Goal: Task Accomplishment & Management: Manage account settings

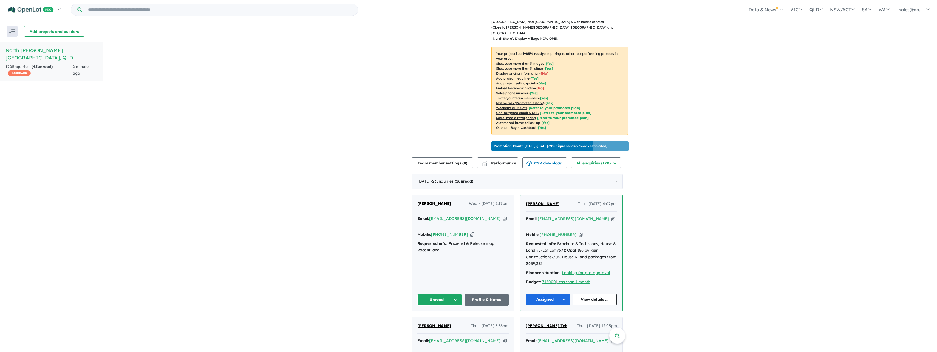
scroll to position [219, 0]
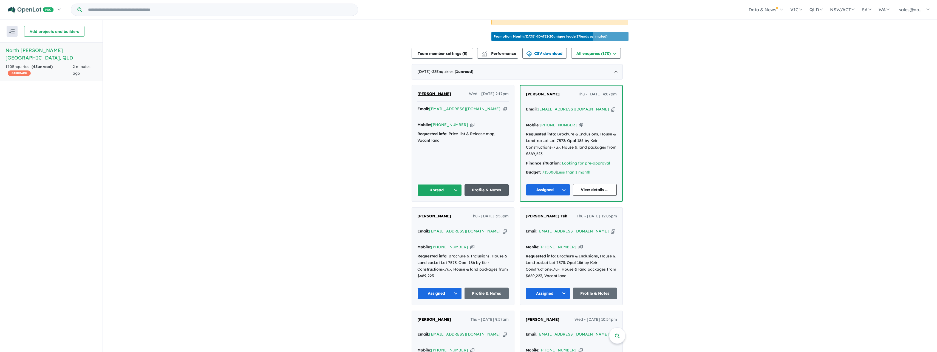
click at [226, 184] on link "Profile & Notes" at bounding box center [486, 190] width 44 height 12
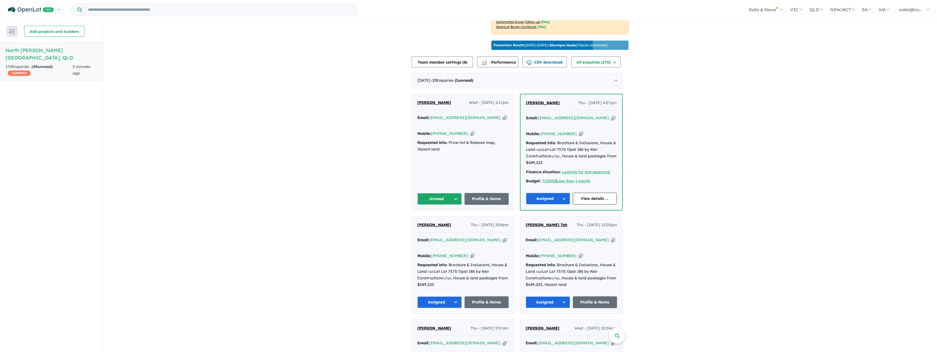
scroll to position [164, 0]
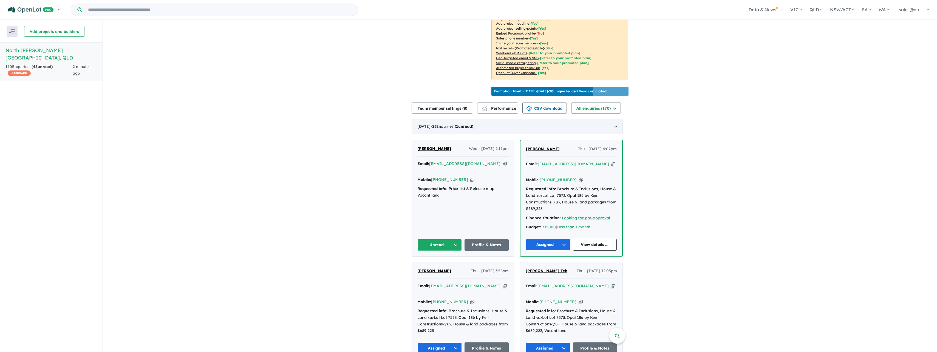
click at [226, 119] on div "[DATE] - 23 Enquir ies ( 1 unread)" at bounding box center [516, 126] width 211 height 15
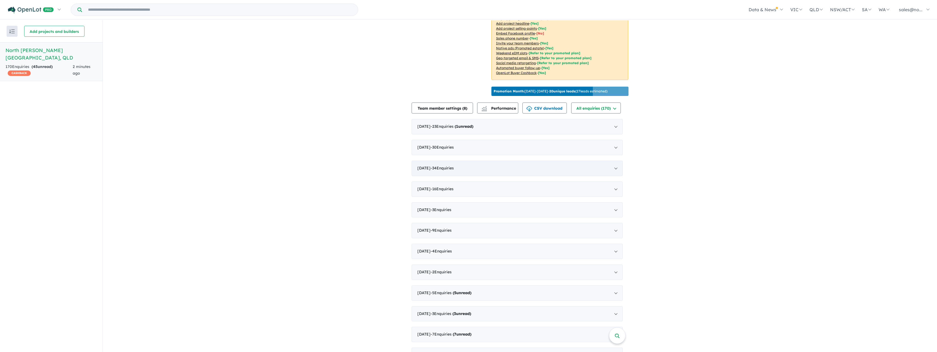
click at [226, 161] on div "[DATE] - 34 Enquir ies ( 0 unread)" at bounding box center [516, 168] width 211 height 15
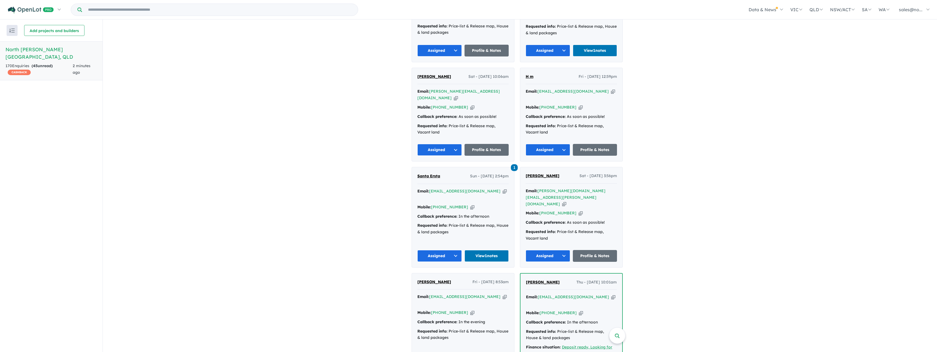
scroll to position [1343, 0]
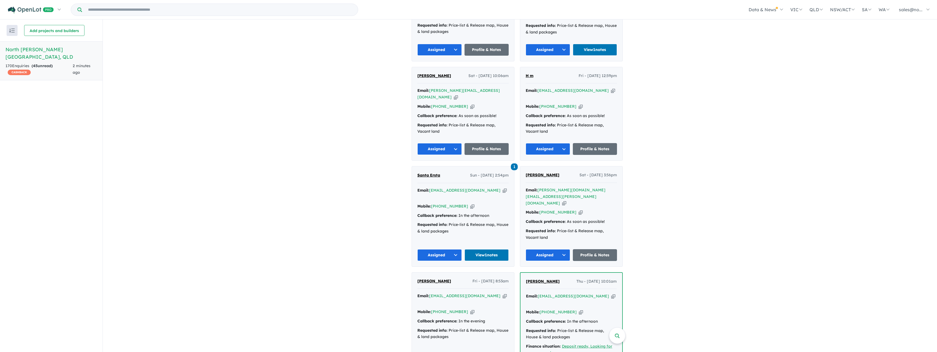
click at [226, 222] on button "Assigned" at bounding box center [439, 255] width 44 height 12
click at [226, 222] on button "Contract signed" at bounding box center [442, 343] width 48 height 13
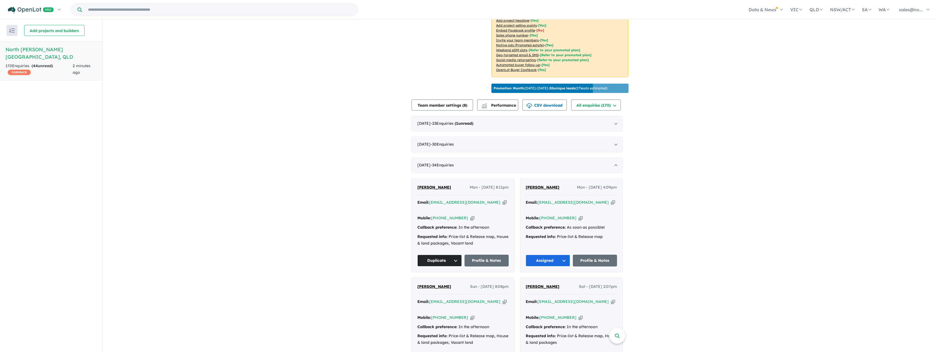
scroll to position [164, 0]
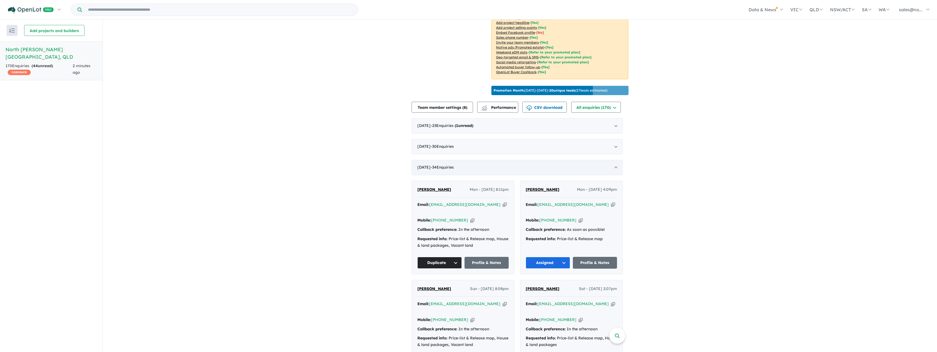
click at [226, 160] on div "[DATE] - 34 Enquir ies ( 0 unread)" at bounding box center [516, 167] width 211 height 15
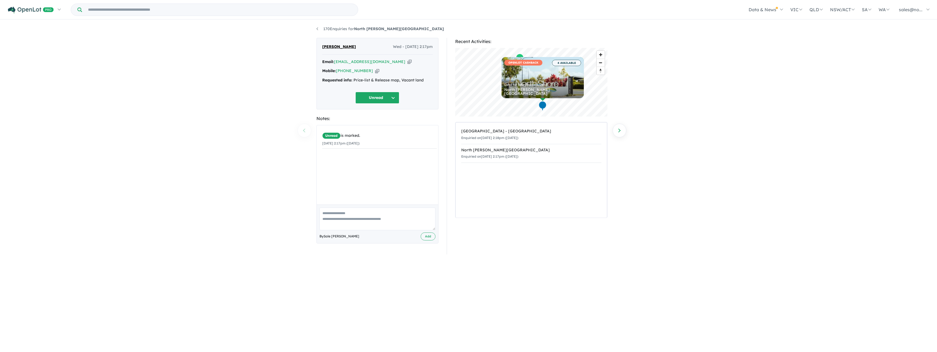
click at [373, 93] on button "Unread" at bounding box center [377, 98] width 44 height 12
click at [365, 120] on button "Assigned" at bounding box center [380, 123] width 48 height 13
